Goal: Register for event/course

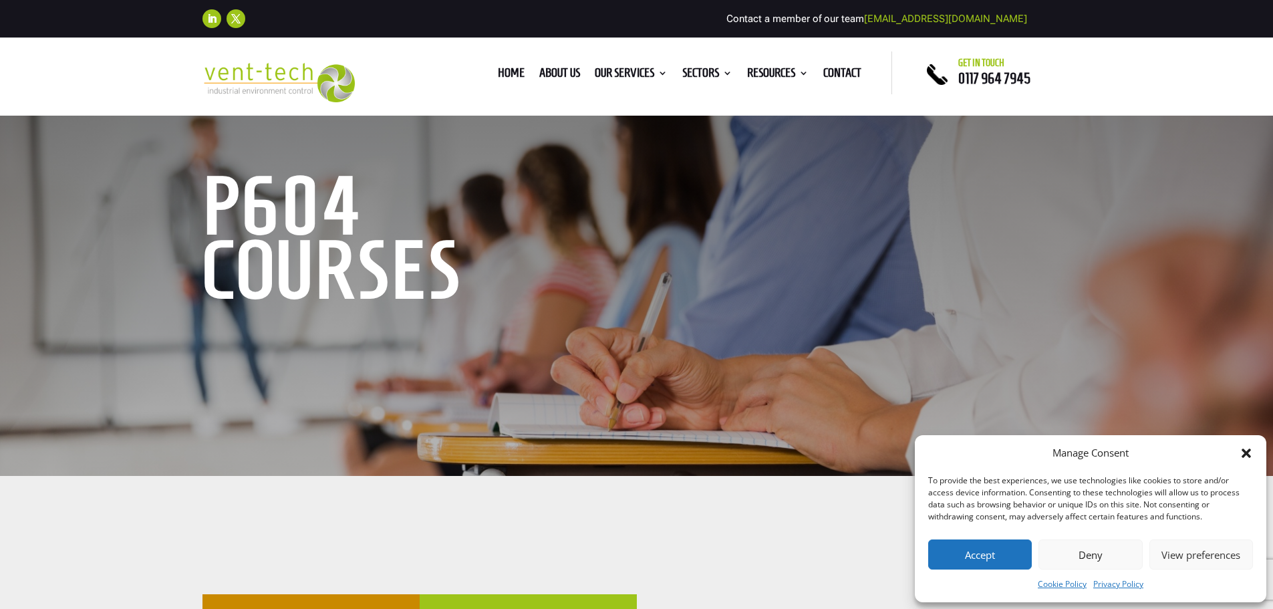
scroll to position [222, 0]
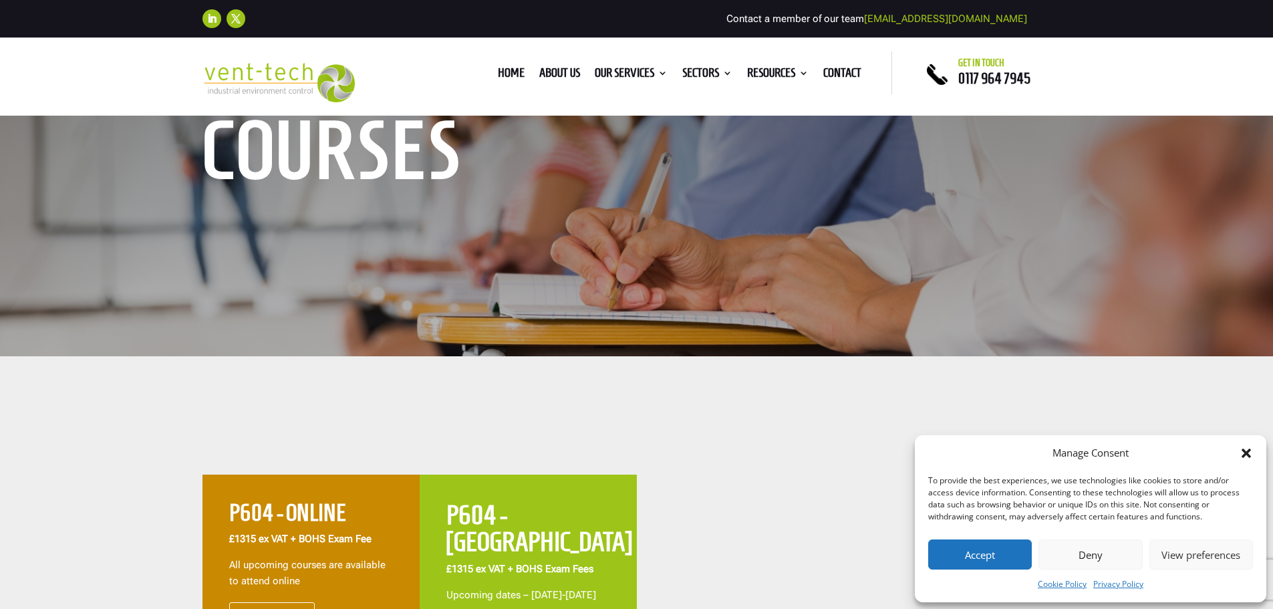
drag, startPoint x: 972, startPoint y: 548, endPoint x: 967, endPoint y: 542, distance: 8.0
click at [972, 548] on button "Accept" at bounding box center [980, 554] width 104 height 30
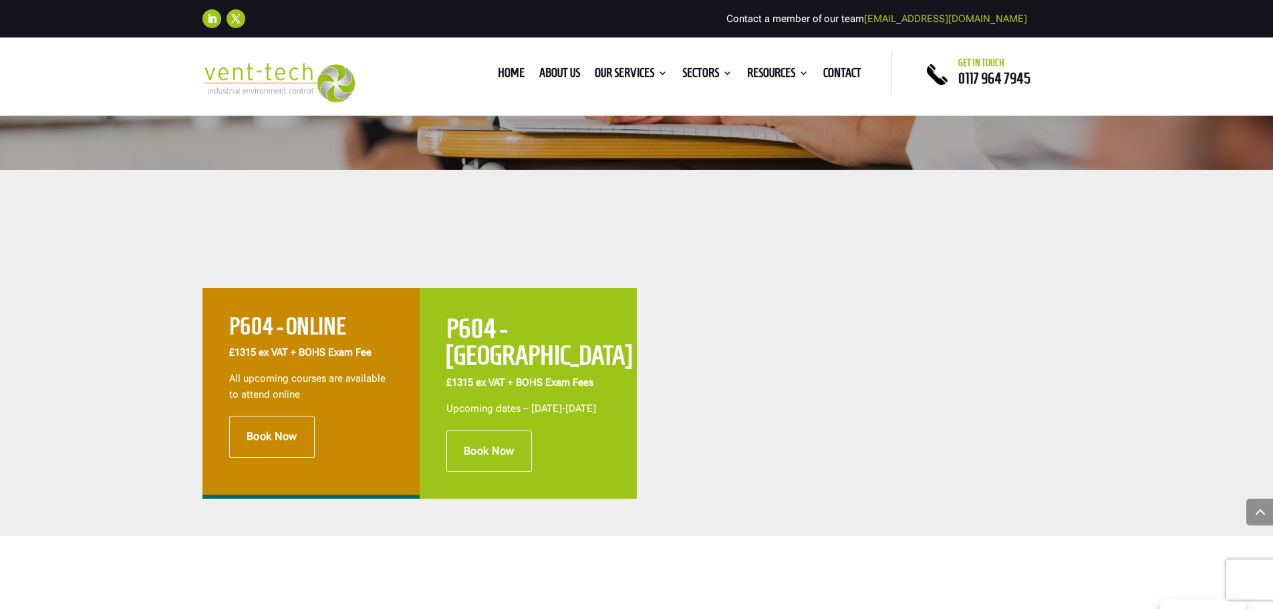
scroll to position [401, 0]
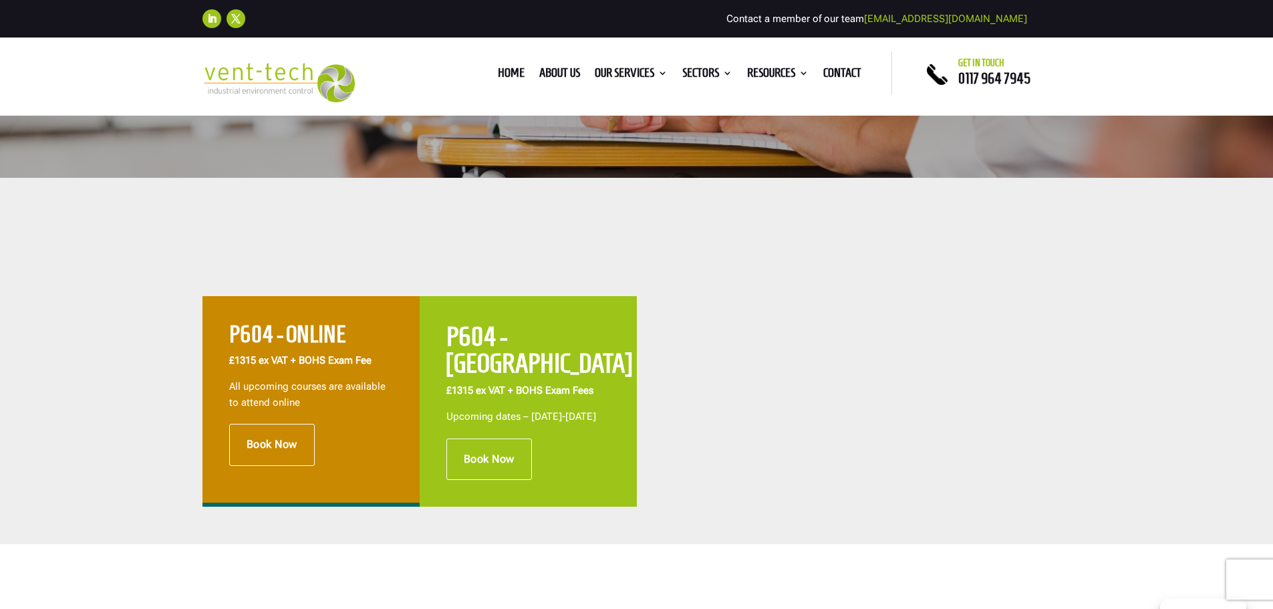
click at [747, 257] on div "P604 - ONLINE £1315 ex VAT + BOHS Exam Fee All upcoming courses are available t…" at bounding box center [636, 361] width 1273 height 366
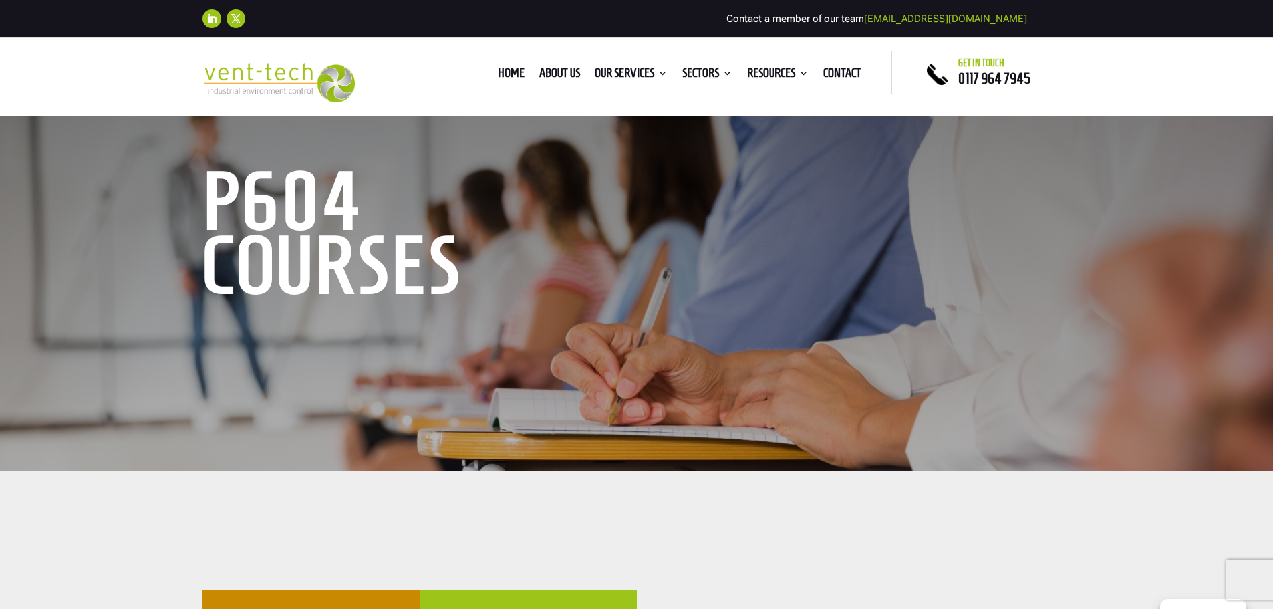
scroll to position [0, 0]
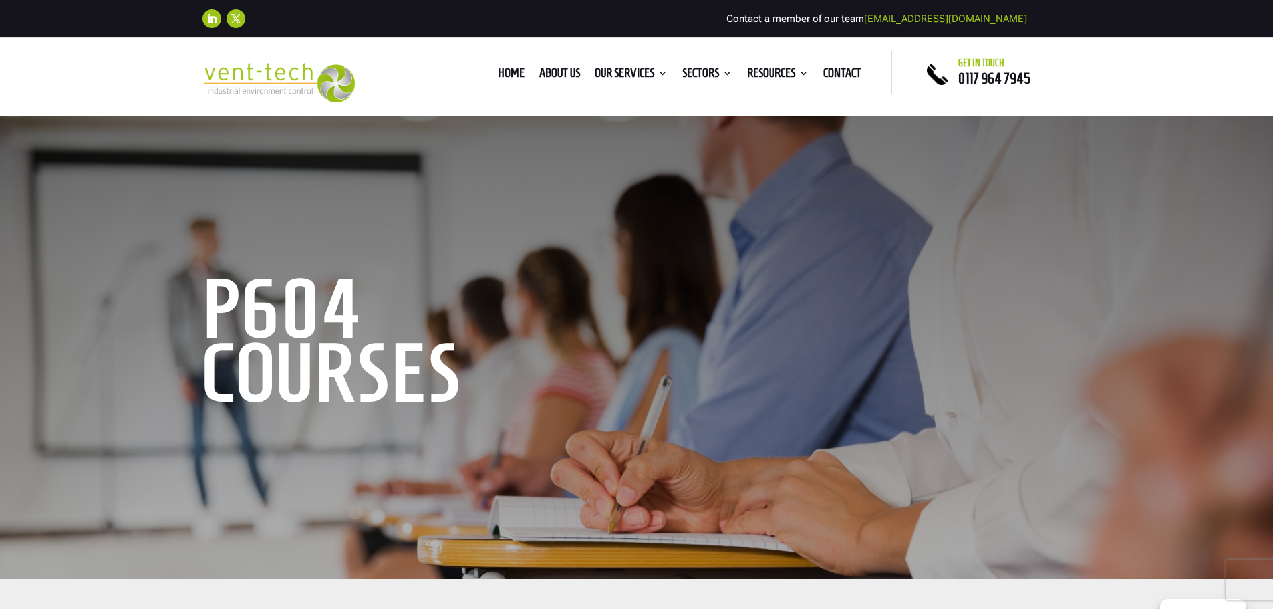
click at [261, 303] on h1 "P604 Courses" at bounding box center [405, 344] width 407 height 135
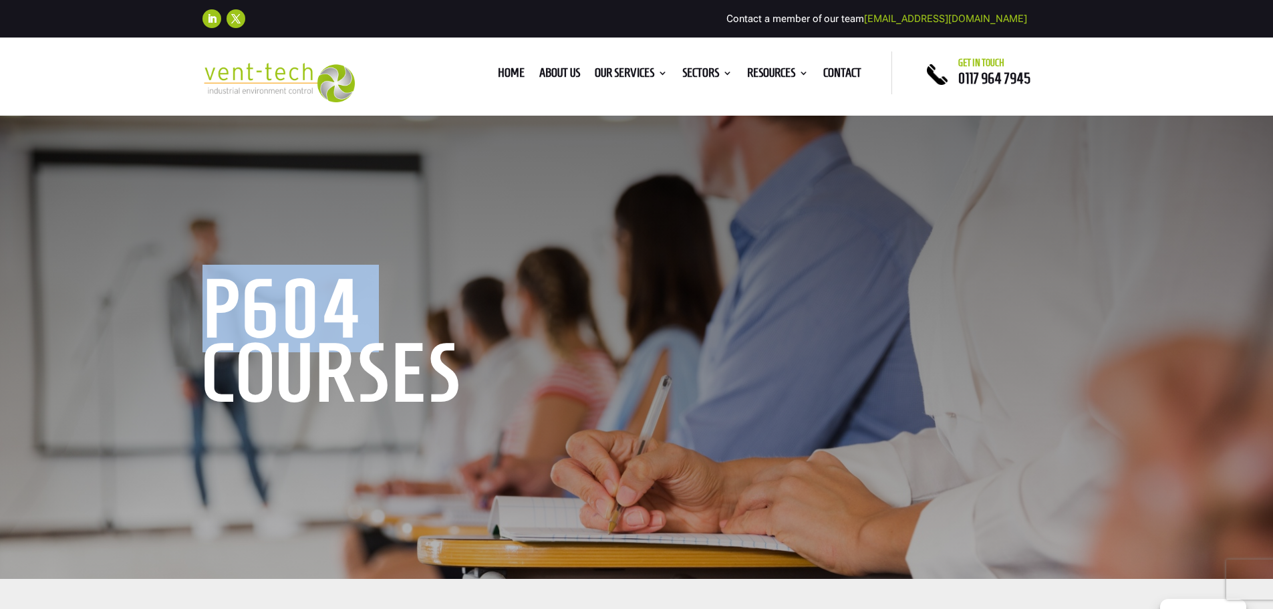
click at [260, 303] on h1 "P604 Courses" at bounding box center [405, 344] width 407 height 135
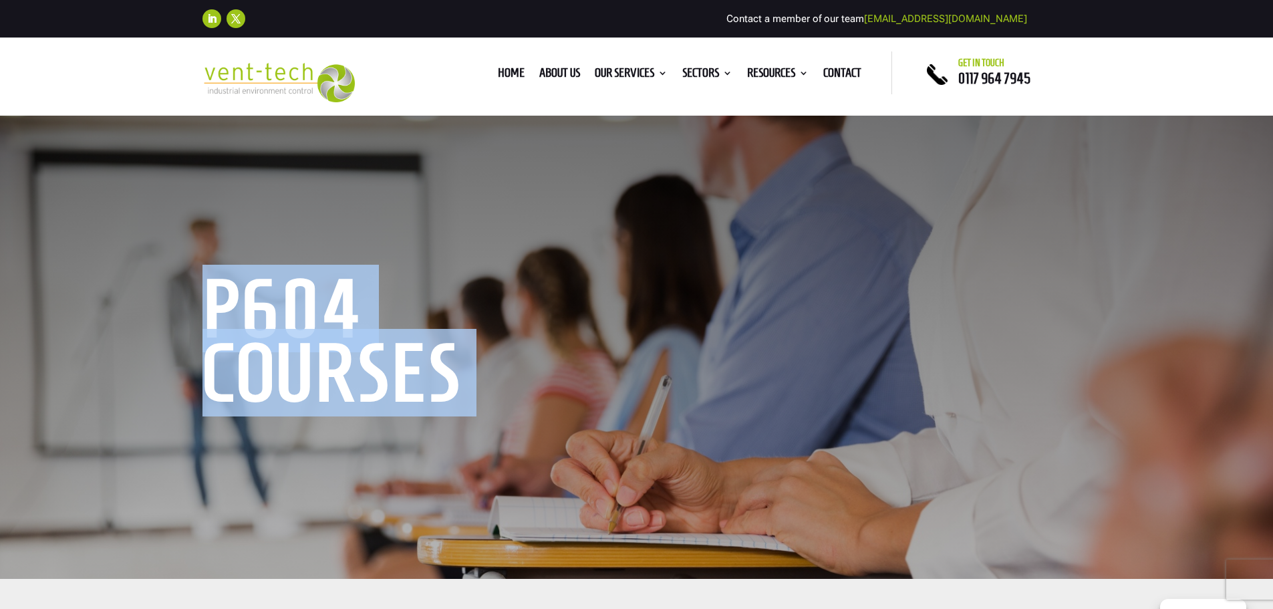
click at [260, 303] on h1 "P604 Courses" at bounding box center [405, 344] width 407 height 135
click at [654, 311] on div "P604 Courses" at bounding box center [636, 346] width 868 height 131
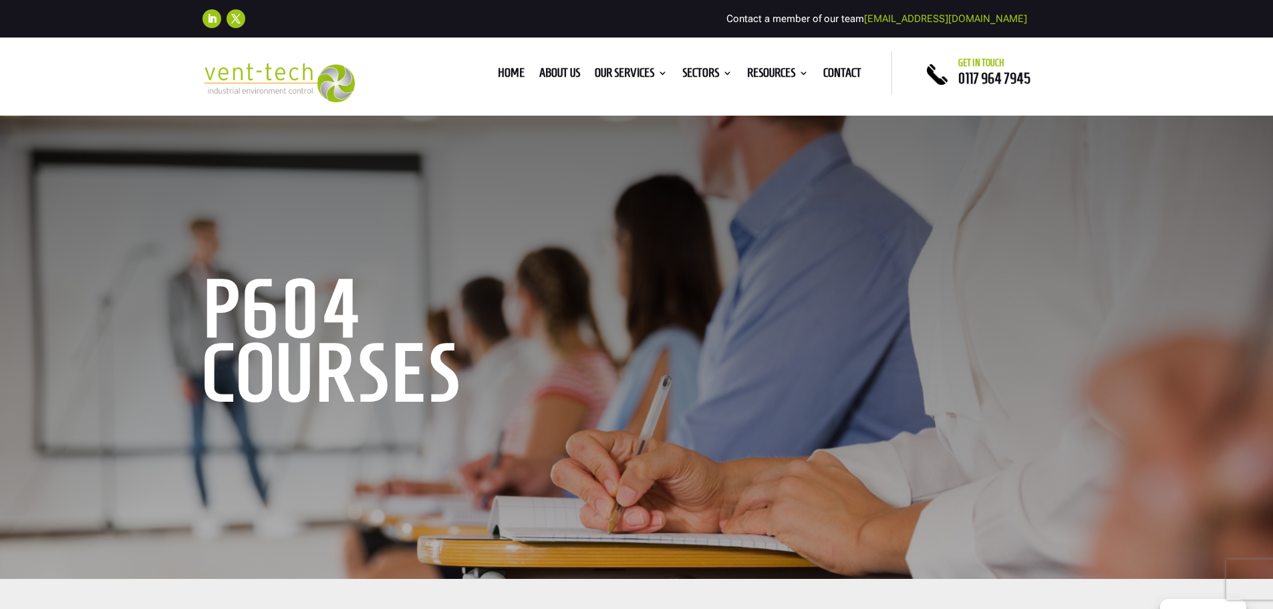
click at [844, 259] on div "P604 Courses" at bounding box center [636, 346] width 1273 height 465
